Goal: Find specific fact: Find specific fact

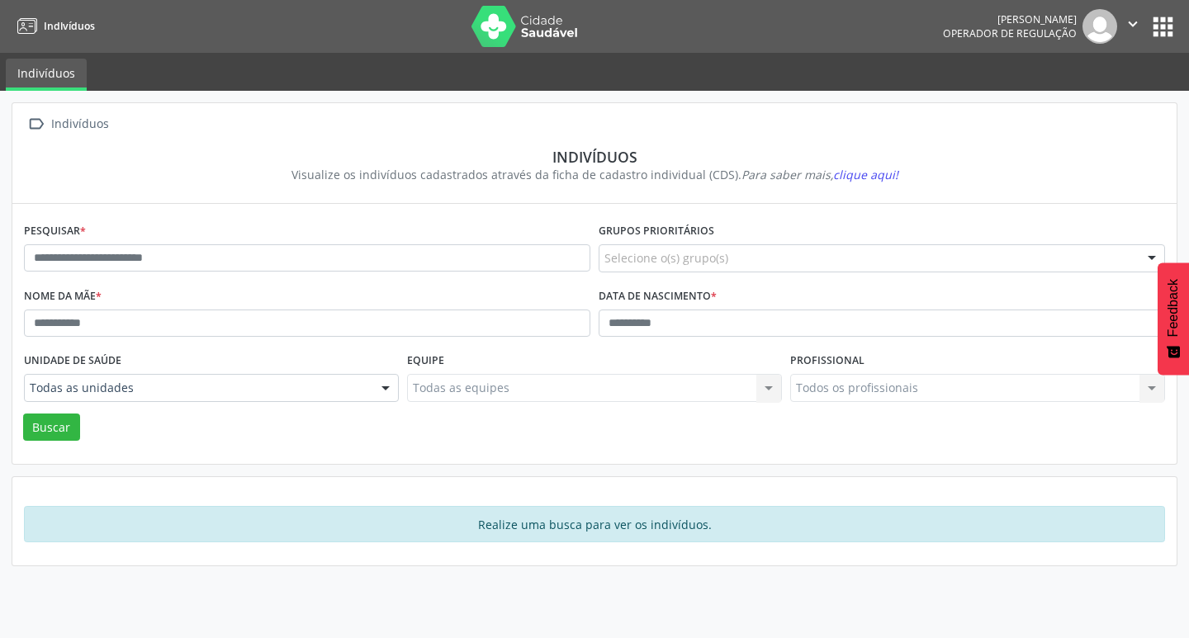
click at [663, 308] on label "Data de nascimento *" at bounding box center [657, 297] width 118 height 26
click at [651, 348] on div "Equipe Todas as equipes Todas as equipes Nenhum resultado encontrado para: " " …" at bounding box center [594, 380] width 383 height 64
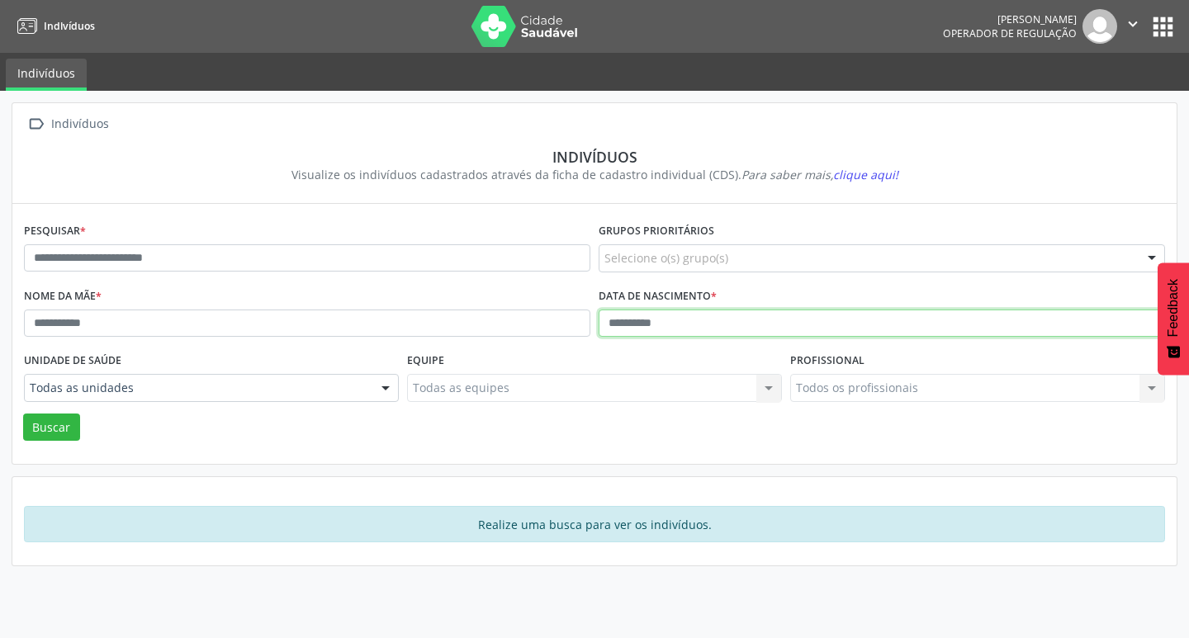
click at [645, 310] on input "text" at bounding box center [881, 324] width 566 height 28
type input "**********"
click at [23, 414] on button "Buscar" at bounding box center [51, 428] width 57 height 28
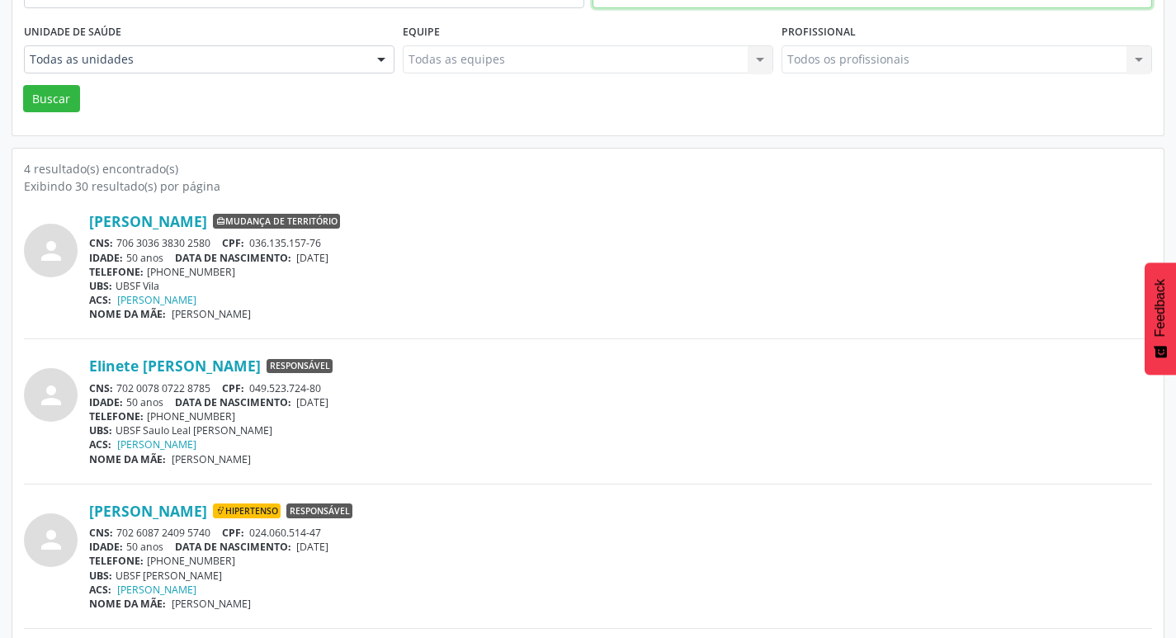
scroll to position [470, 0]
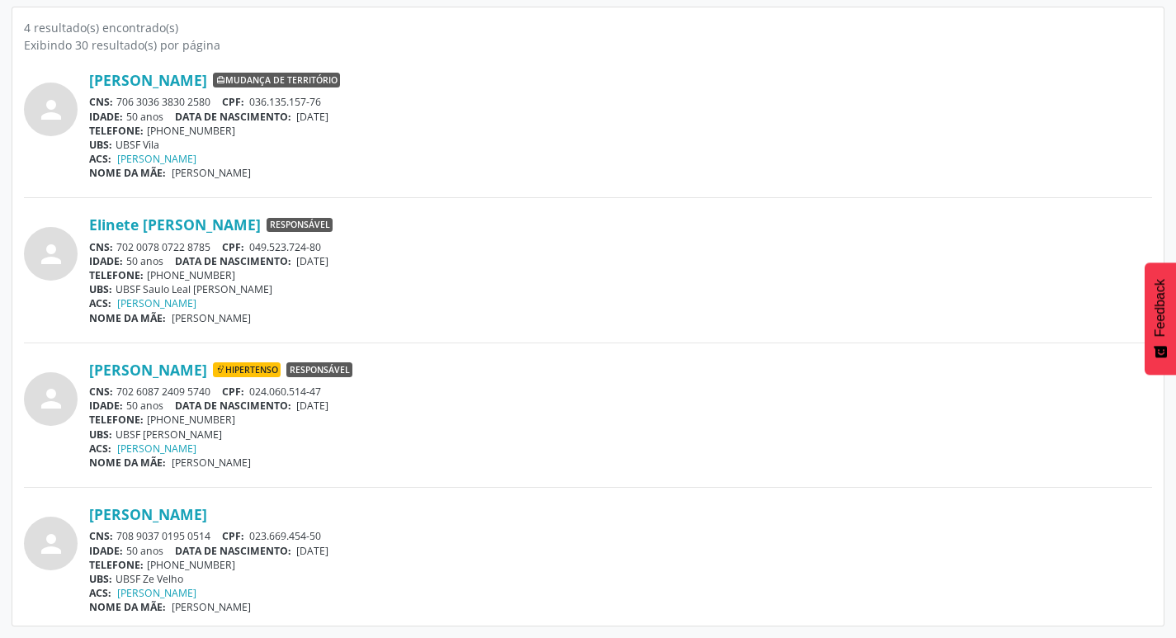
drag, startPoint x: 119, startPoint y: 537, endPoint x: 210, endPoint y: 537, distance: 90.8
click at [210, 537] on div "CNS: 708 9037 0195 0514 CPF: 023.669.454-50" at bounding box center [620, 536] width 1063 height 14
copy div "708 9037 0195 0514"
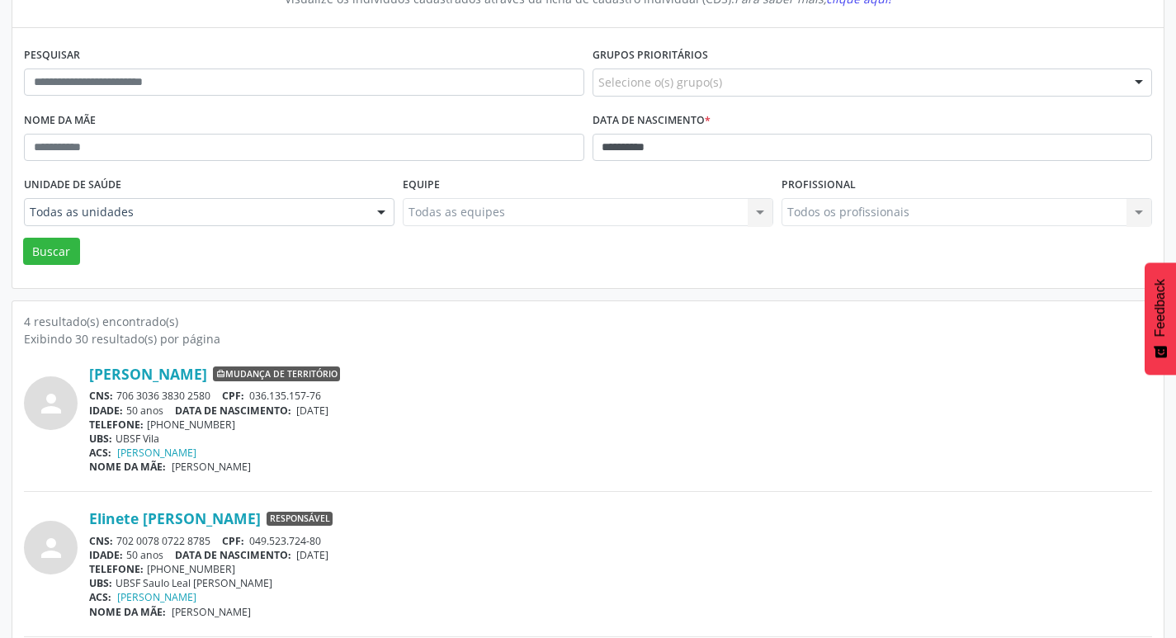
scroll to position [0, 0]
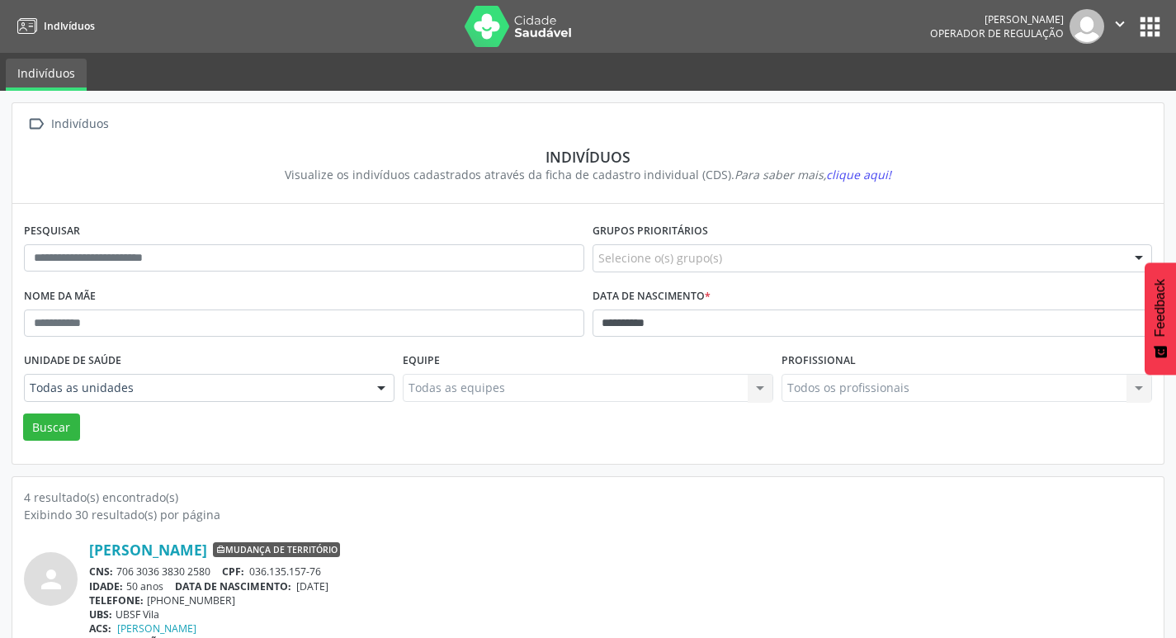
click at [1150, 26] on button "apps" at bounding box center [1150, 26] width 29 height 29
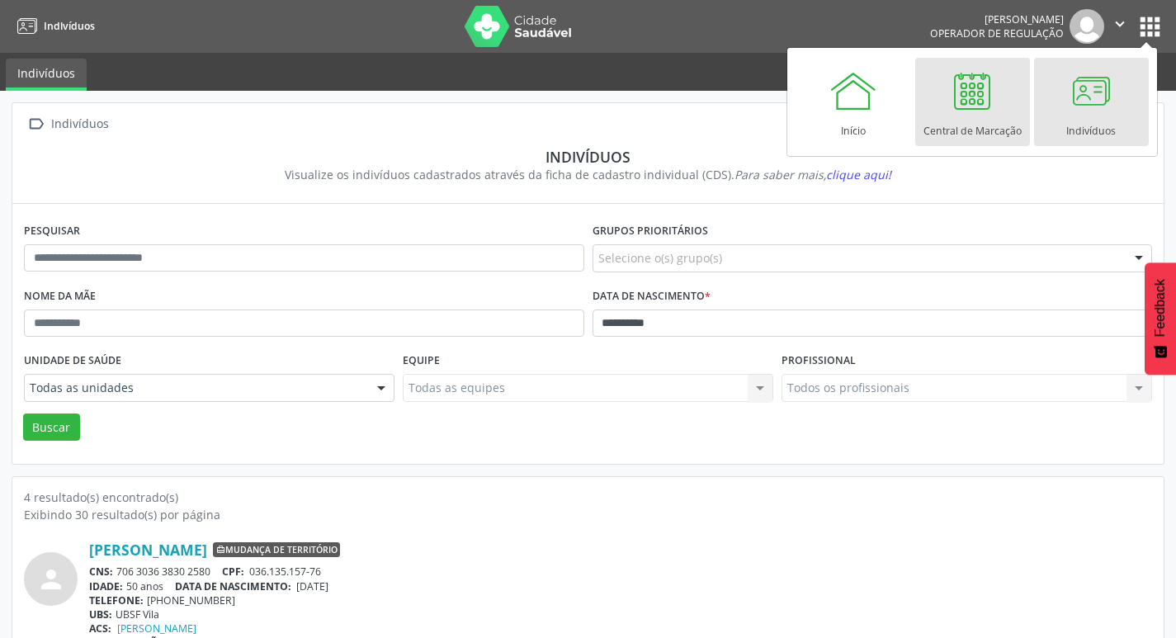
click at [981, 129] on div "Central de Marcação" at bounding box center [973, 127] width 98 height 22
